Goal: Check status: Check status

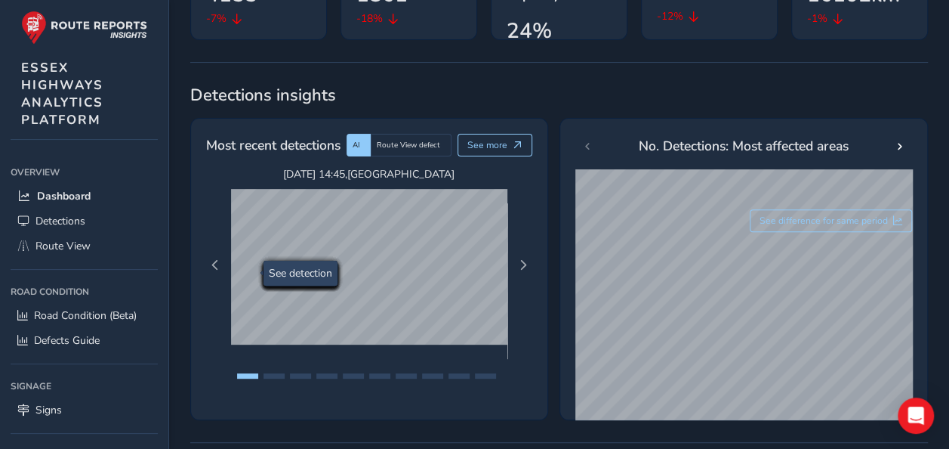
scroll to position [227, 0]
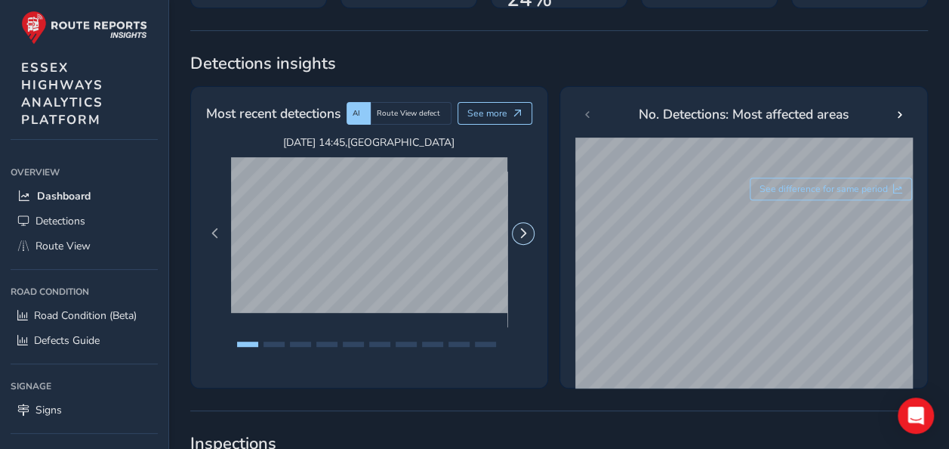
click at [519, 228] on span "Next Page" at bounding box center [523, 233] width 11 height 11
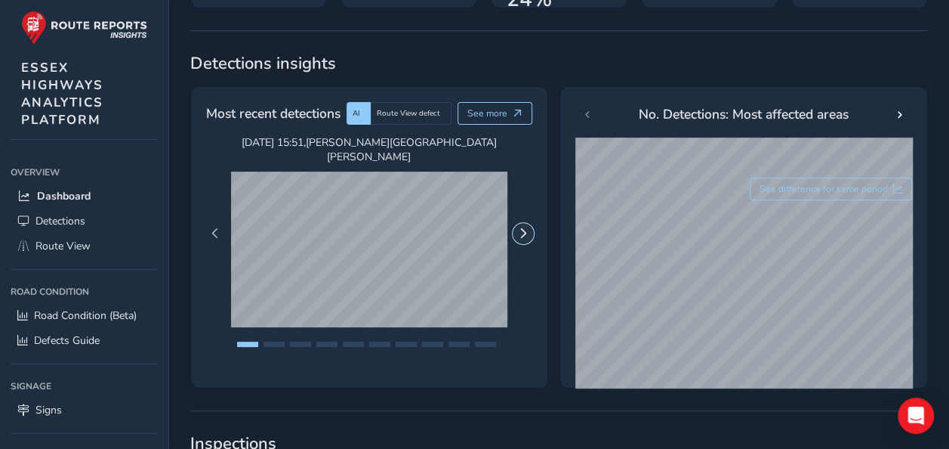
click at [519, 228] on span "Next Page" at bounding box center [523, 233] width 11 height 11
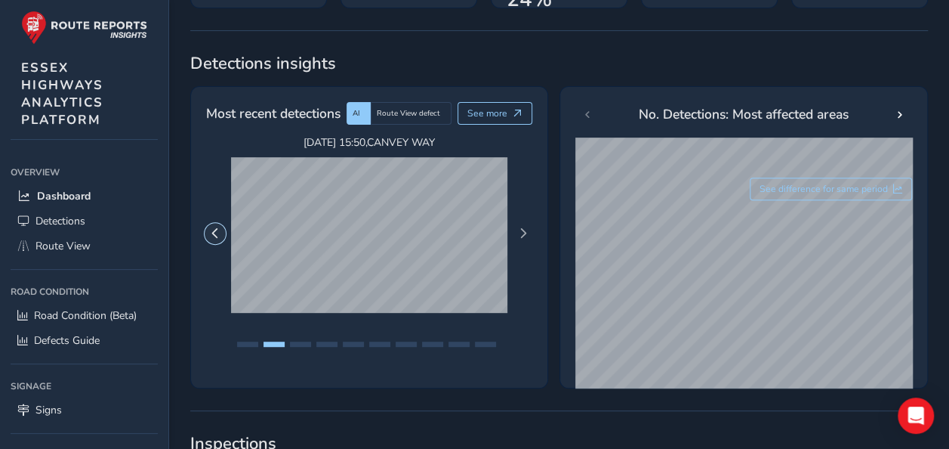
click at [217, 228] on span "Previous Page" at bounding box center [215, 233] width 11 height 11
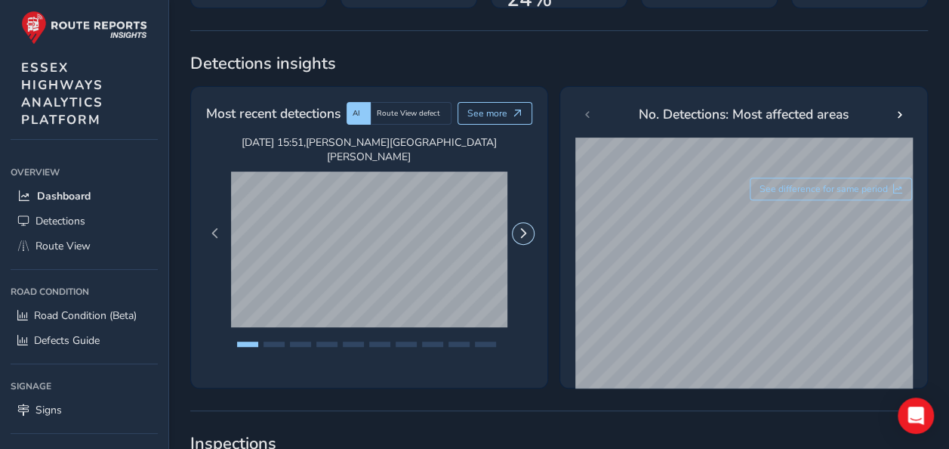
click at [522, 228] on span "Next Page" at bounding box center [523, 233] width 11 height 11
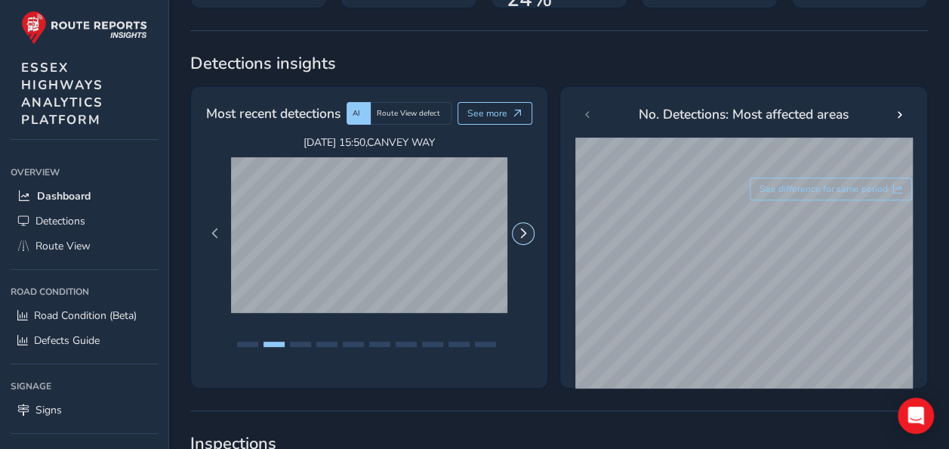
click at [522, 228] on span "Next Page" at bounding box center [523, 233] width 11 height 11
click at [222, 223] on button "Previous Page" at bounding box center [215, 233] width 21 height 21
click at [221, 223] on button "Previous Page" at bounding box center [215, 233] width 21 height 21
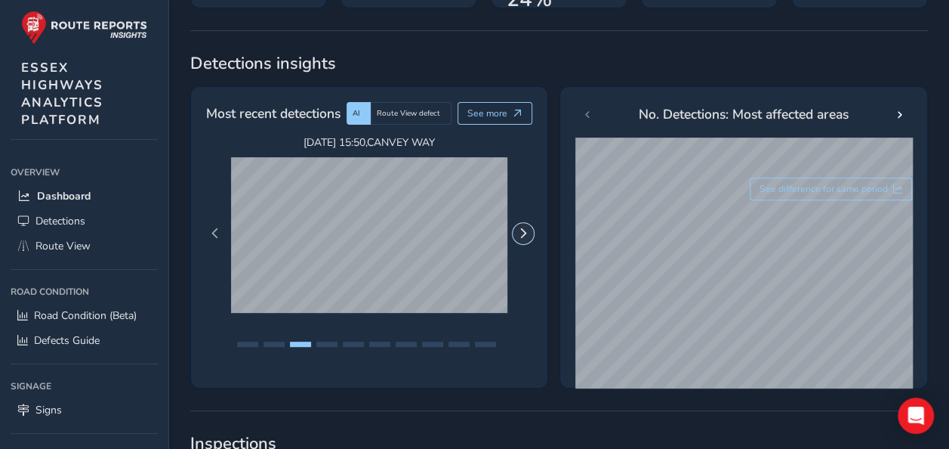
click at [524, 231] on button "Next Page" at bounding box center [523, 233] width 21 height 21
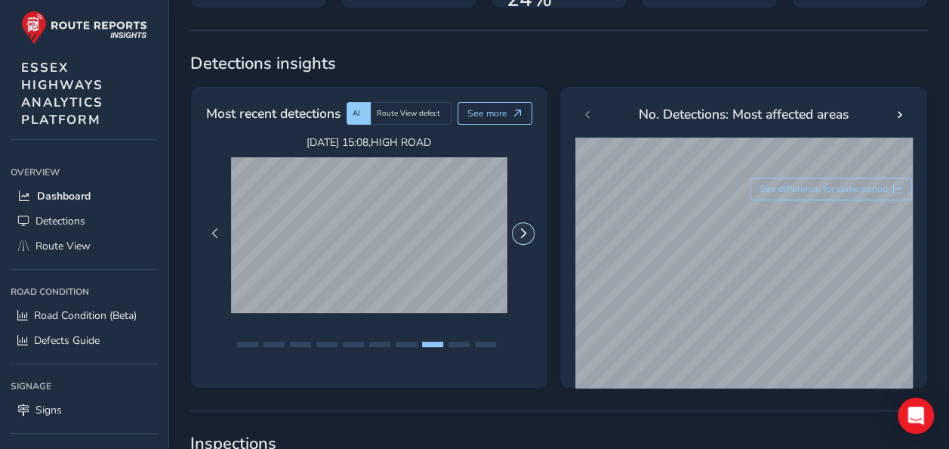
click at [524, 231] on button "Next Page" at bounding box center [523, 233] width 21 height 21
click at [526, 228] on button "Next Page" at bounding box center [523, 233] width 21 height 21
click at [526, 228] on span "Next Page" at bounding box center [523, 233] width 11 height 11
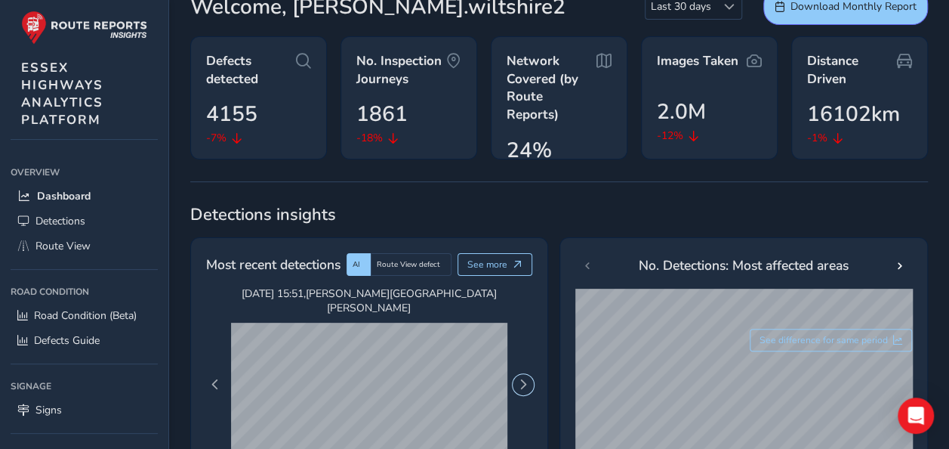
scroll to position [0, 0]
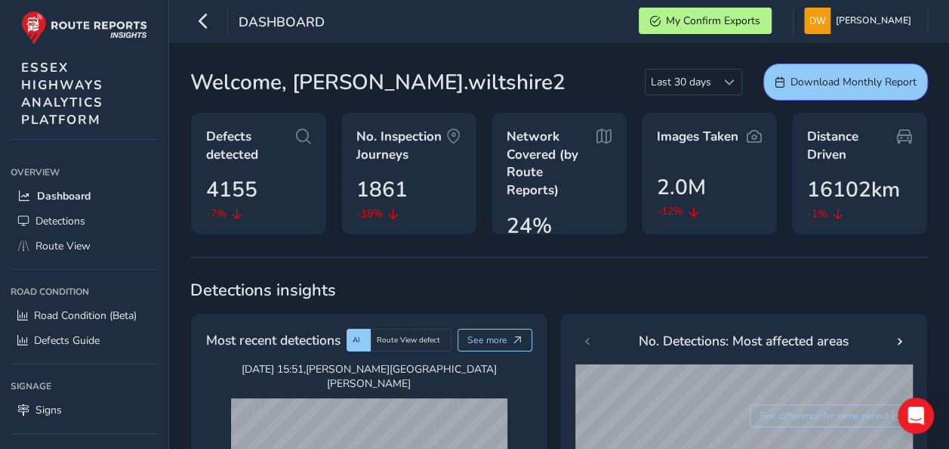
drag, startPoint x: 178, startPoint y: 159, endPoint x: 180, endPoint y: 151, distance: 7.9
